Goal: Find specific page/section

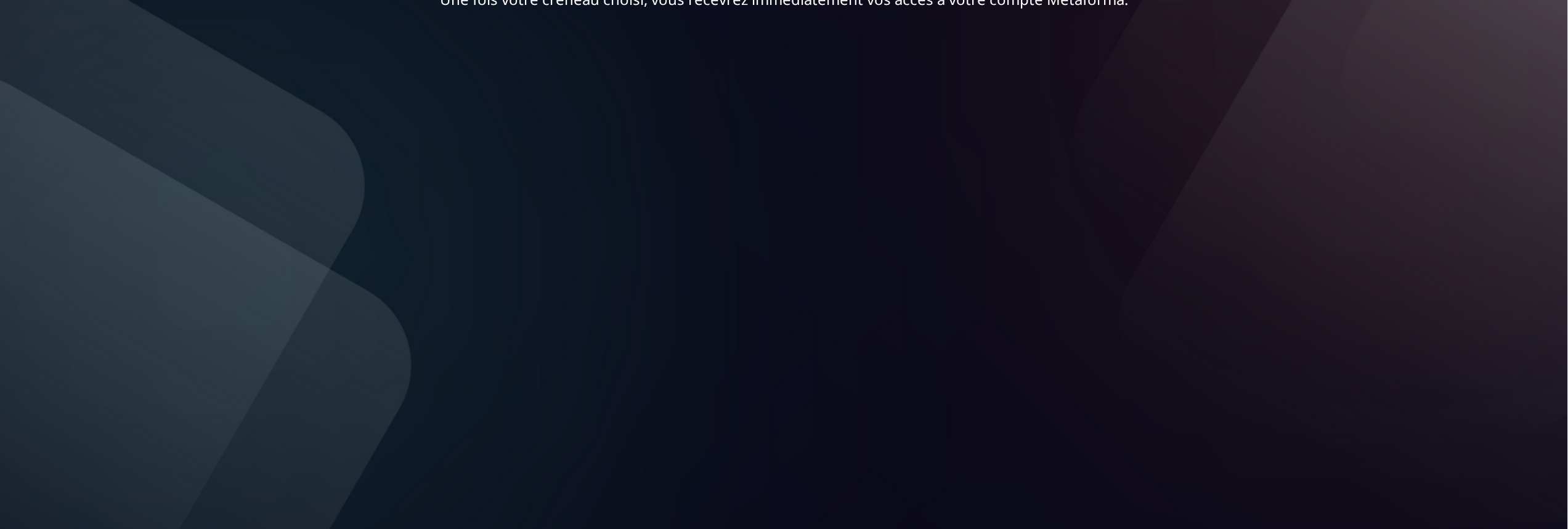
scroll to position [203, 0]
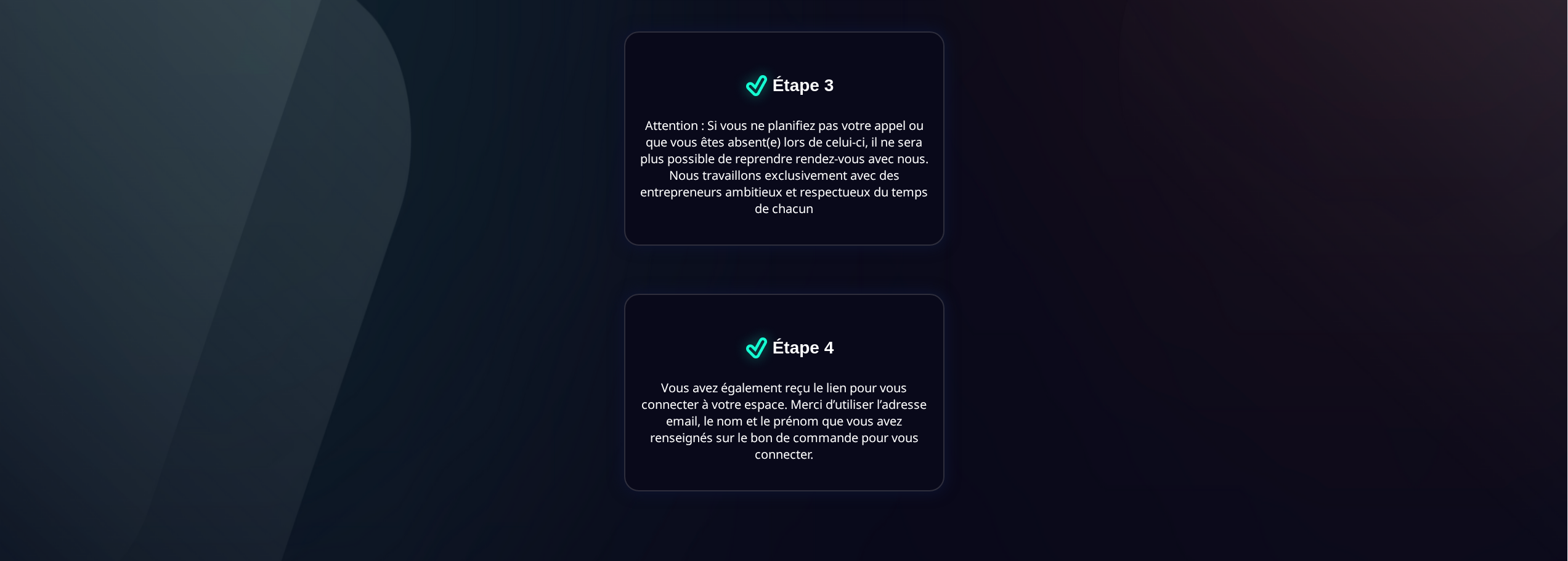
scroll to position [948, 0]
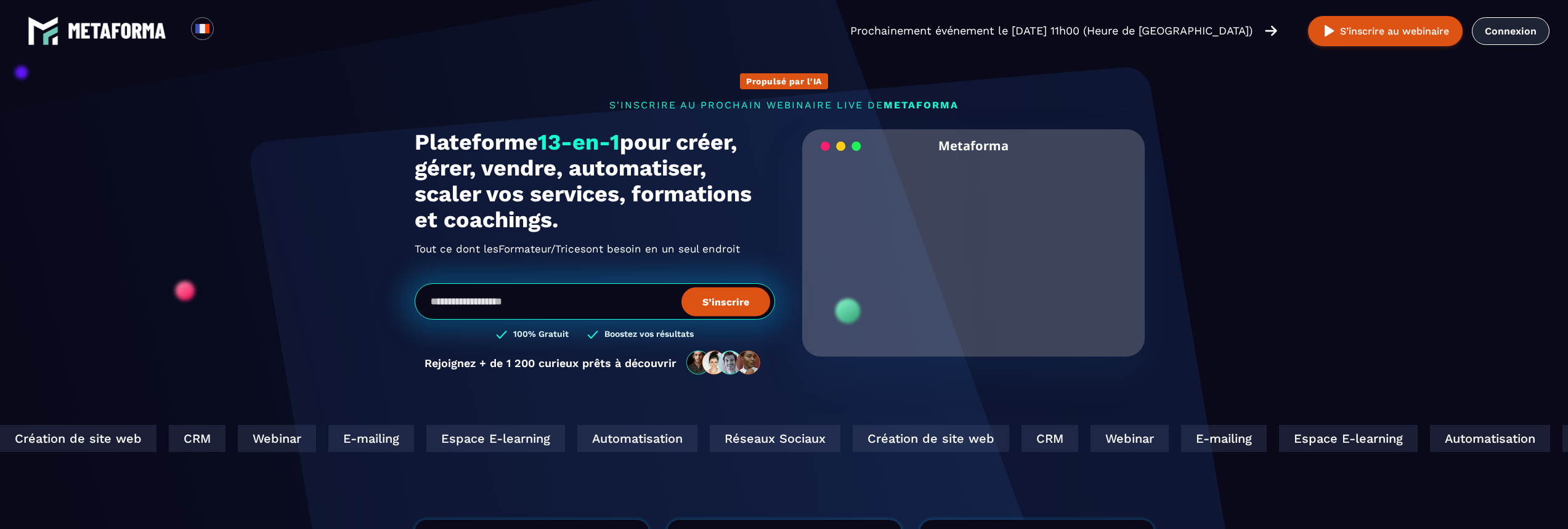
click at [1515, 30] on link "Connexion" at bounding box center [1510, 31] width 78 height 28
